Goal: Find contact information: Find contact information

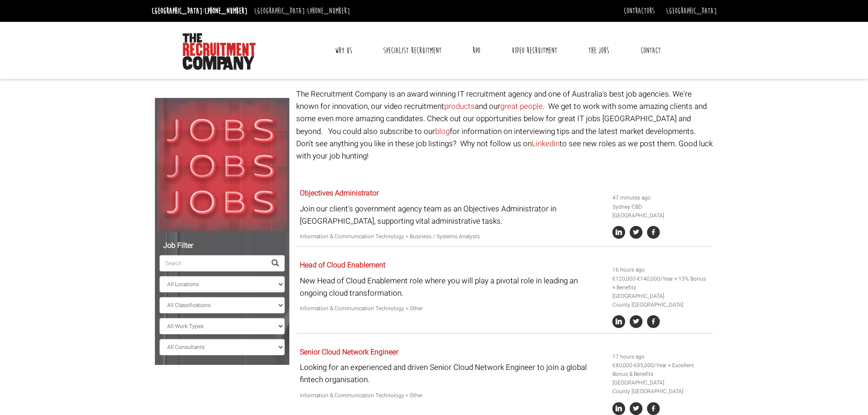
click at [654, 53] on link "Contact" at bounding box center [651, 50] width 34 height 23
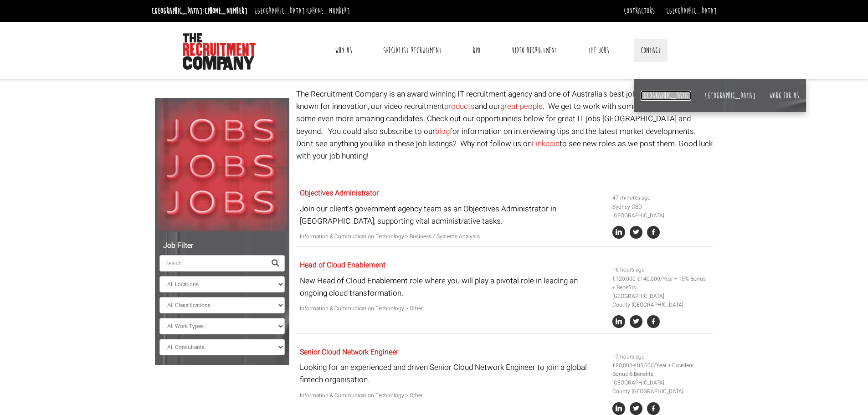
click at [649, 97] on link "[GEOGRAPHIC_DATA]" at bounding box center [665, 96] width 51 height 10
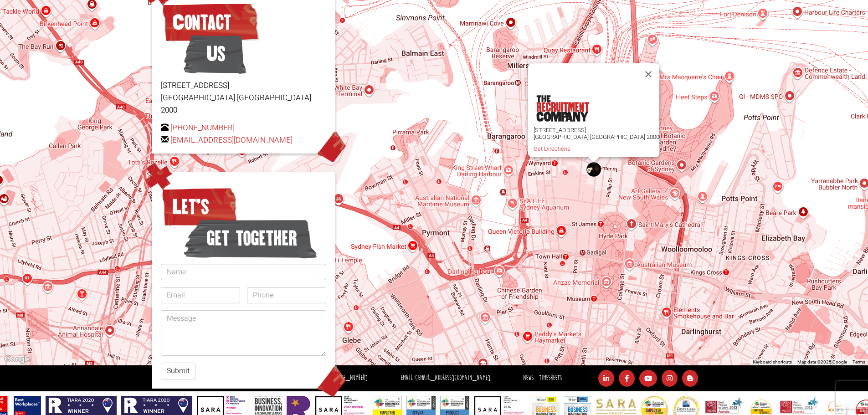
scroll to position [117, 0]
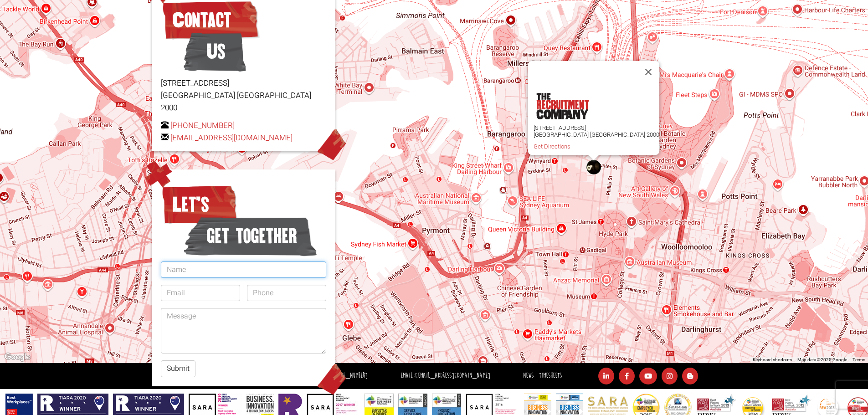
click at [211, 261] on input "text" at bounding box center [243, 269] width 165 height 16
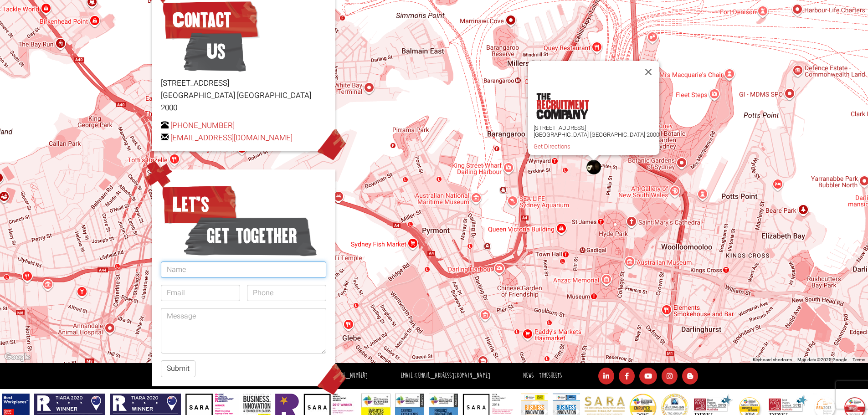
type input "Francesca Bova"
type input "fbova1973@gmail.com"
type input "0421696917"
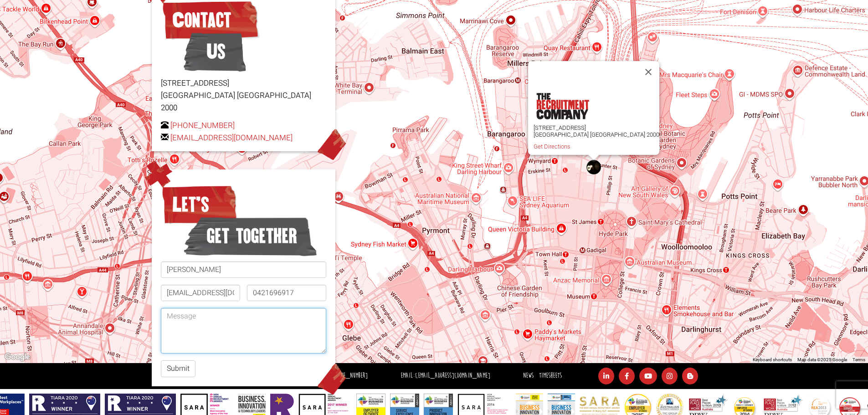
click at [235, 309] on textarea at bounding box center [243, 331] width 165 height 46
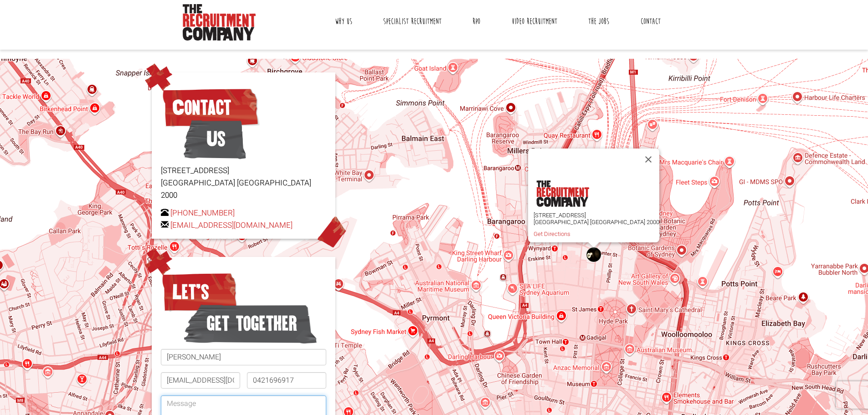
scroll to position [0, 0]
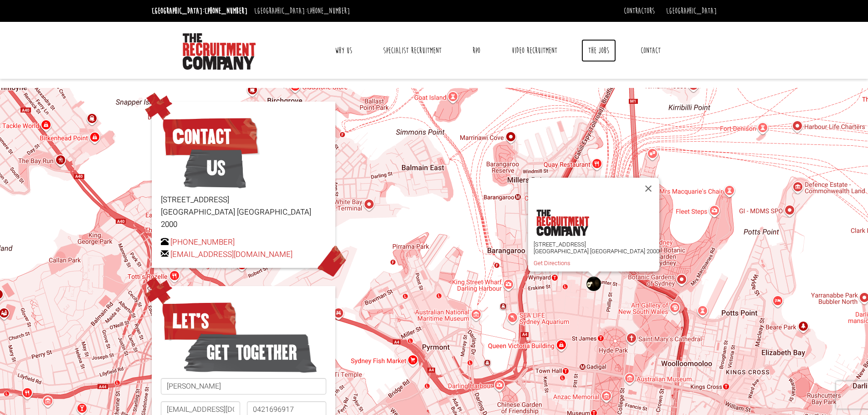
click at [598, 50] on link "The Jobs" at bounding box center [598, 50] width 35 height 23
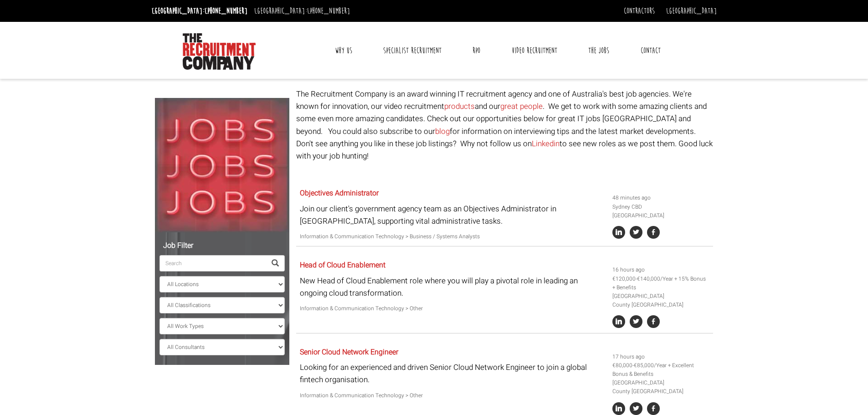
click at [645, 48] on link "Contact" at bounding box center [651, 50] width 34 height 23
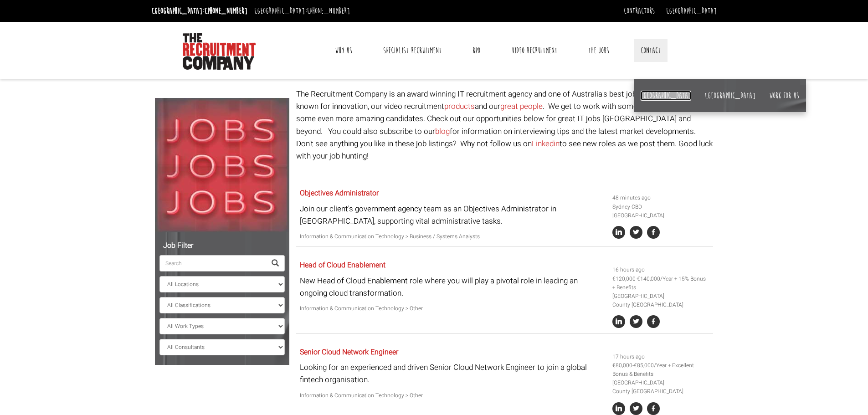
click at [650, 91] on link "[GEOGRAPHIC_DATA]" at bounding box center [665, 96] width 51 height 10
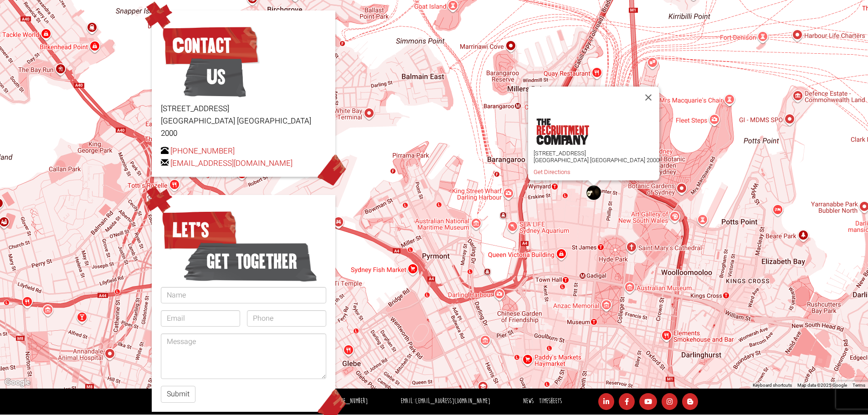
scroll to position [92, 0]
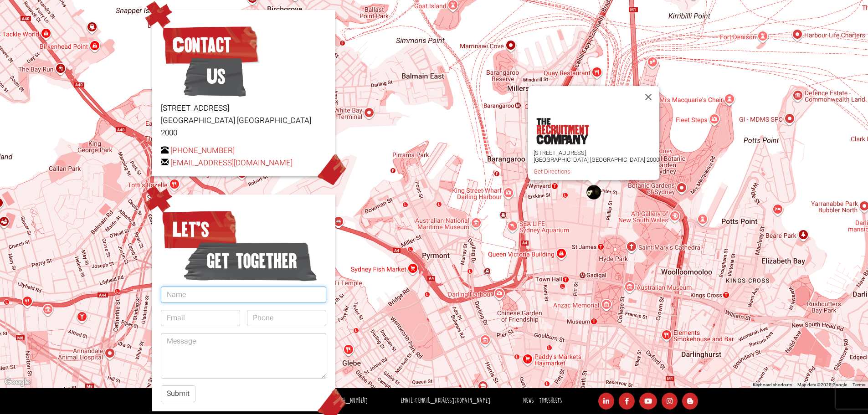
click at [232, 287] on input "text" at bounding box center [243, 295] width 165 height 16
click at [405, 271] on div "Level 15, 1 Castlereagh Street Sydney NSW 2000 Get Directions" at bounding box center [434, 192] width 868 height 392
